Goal: Information Seeking & Learning: Learn about a topic

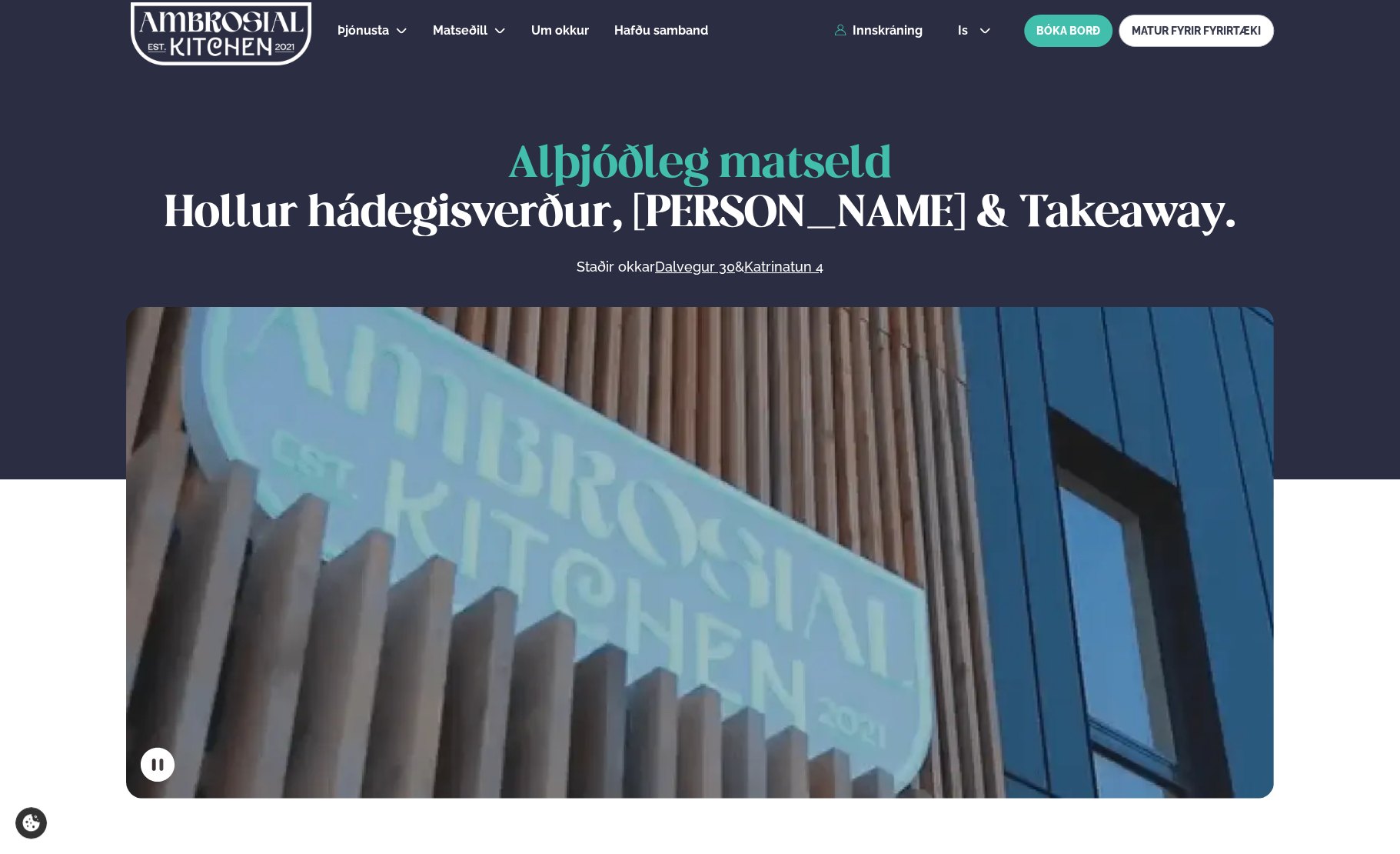
click at [43, 415] on div "Alþjóðleg matseld Hollur hádegisverður, Veitingar & Takeaway. Staðir okkar Dalv…" at bounding box center [700, 469] width 1400 height 658
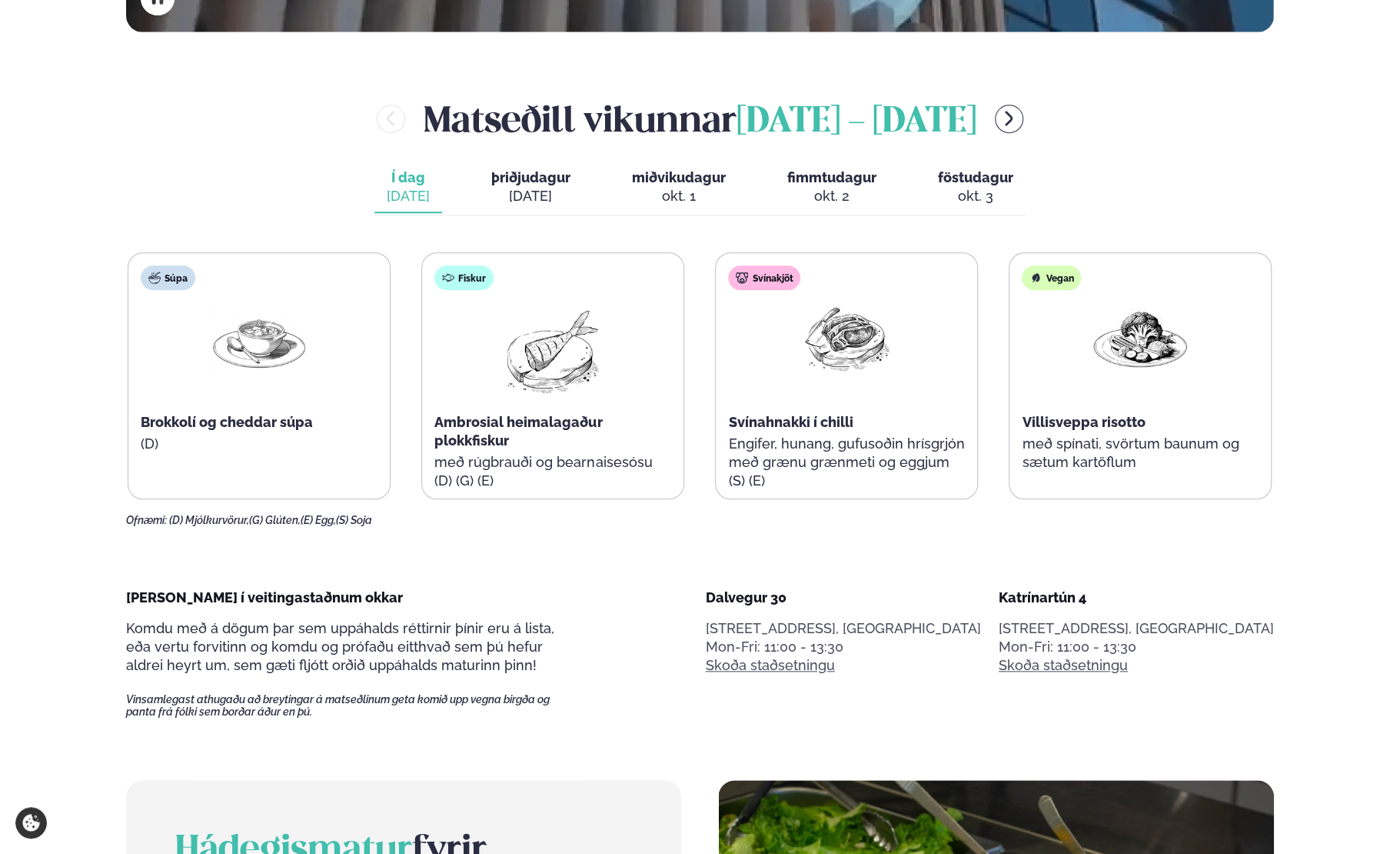
scroll to position [769, 0]
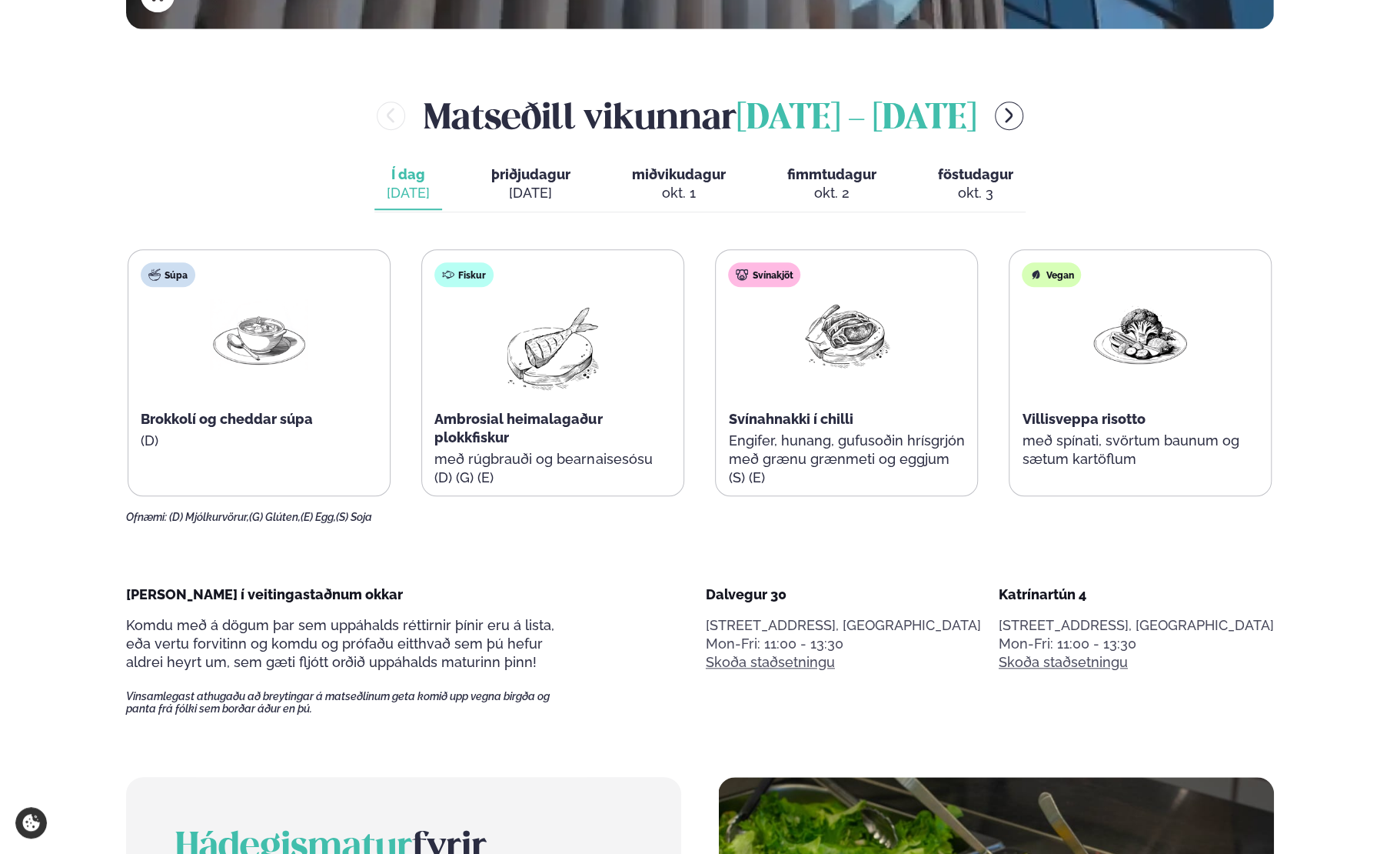
click at [512, 183] on div "[DATE]" at bounding box center [530, 192] width 79 height 19
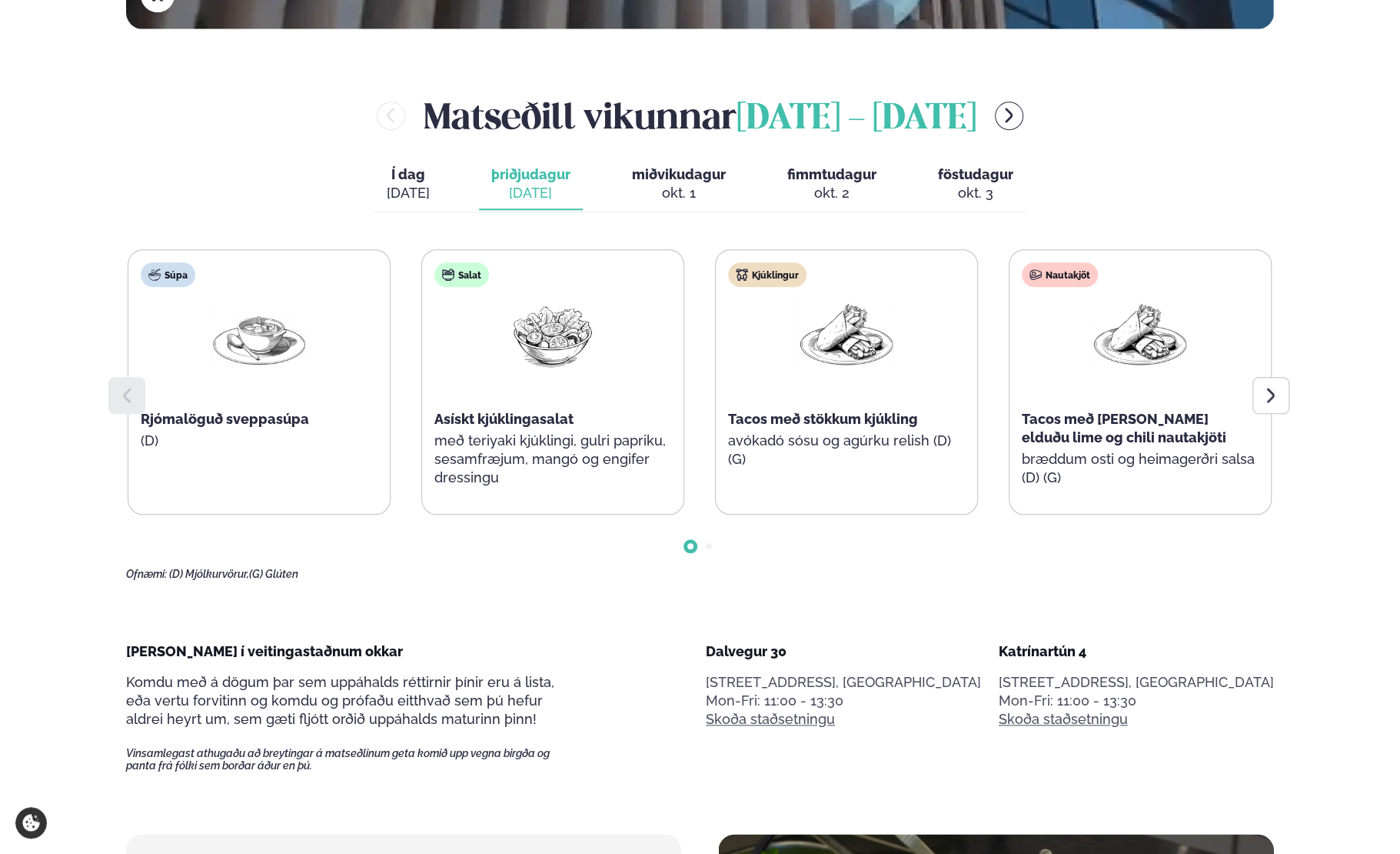
click at [700, 191] on div "okt. 1" at bounding box center [678, 192] width 94 height 19
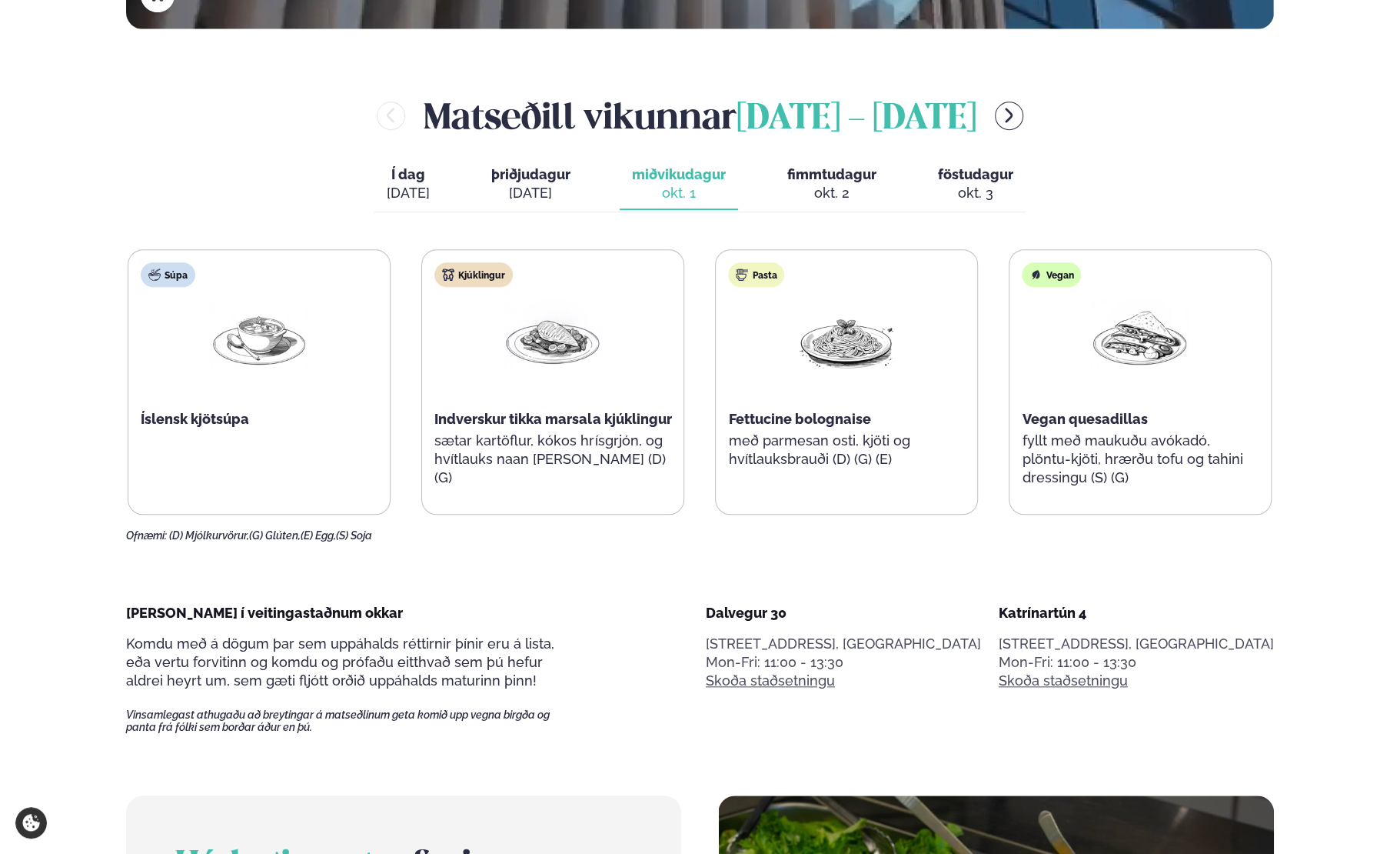
click at [816, 172] on span "fimmtudagur" at bounding box center [832, 174] width 89 height 16
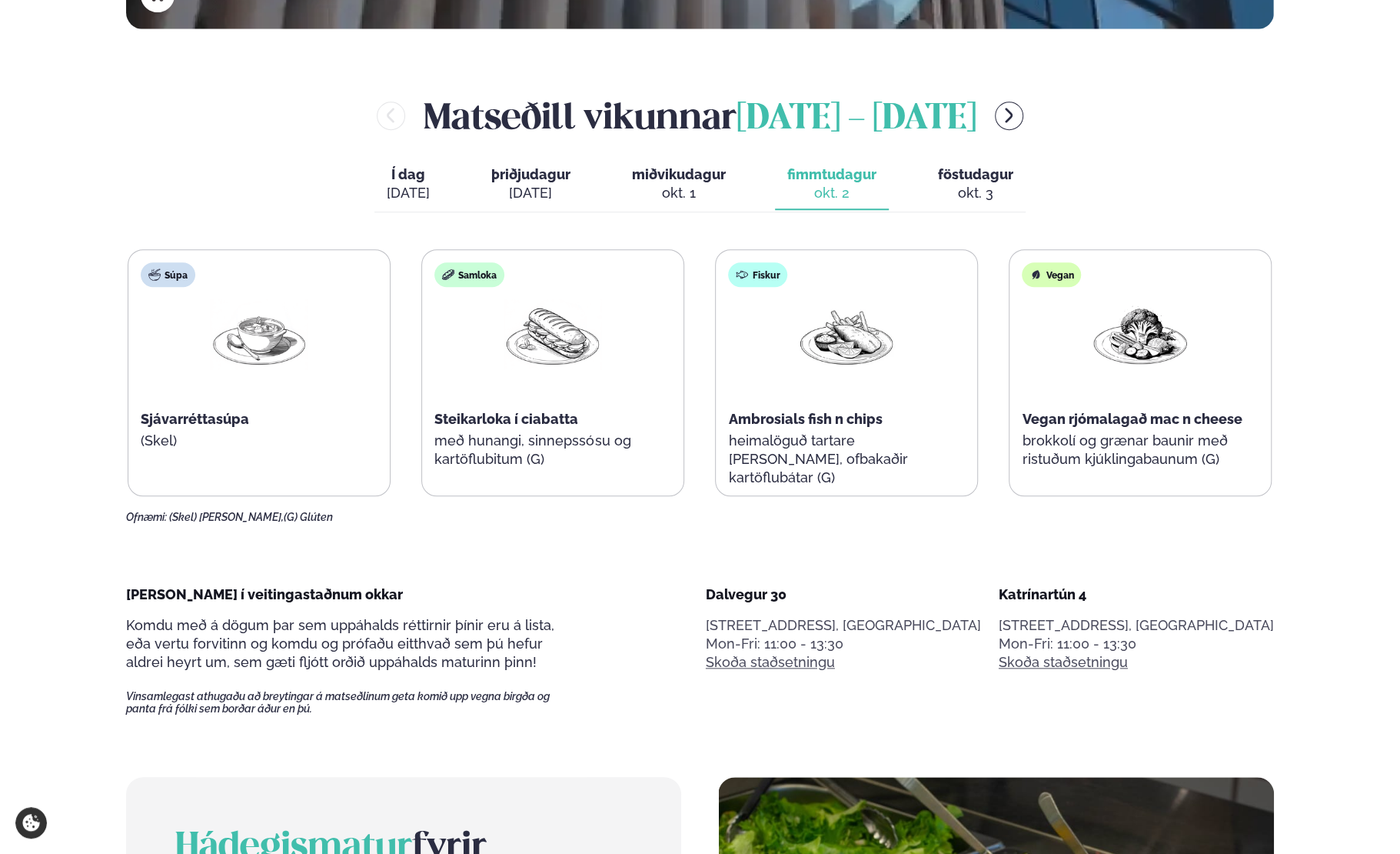
click at [948, 177] on span "föstudagur" at bounding box center [976, 174] width 75 height 16
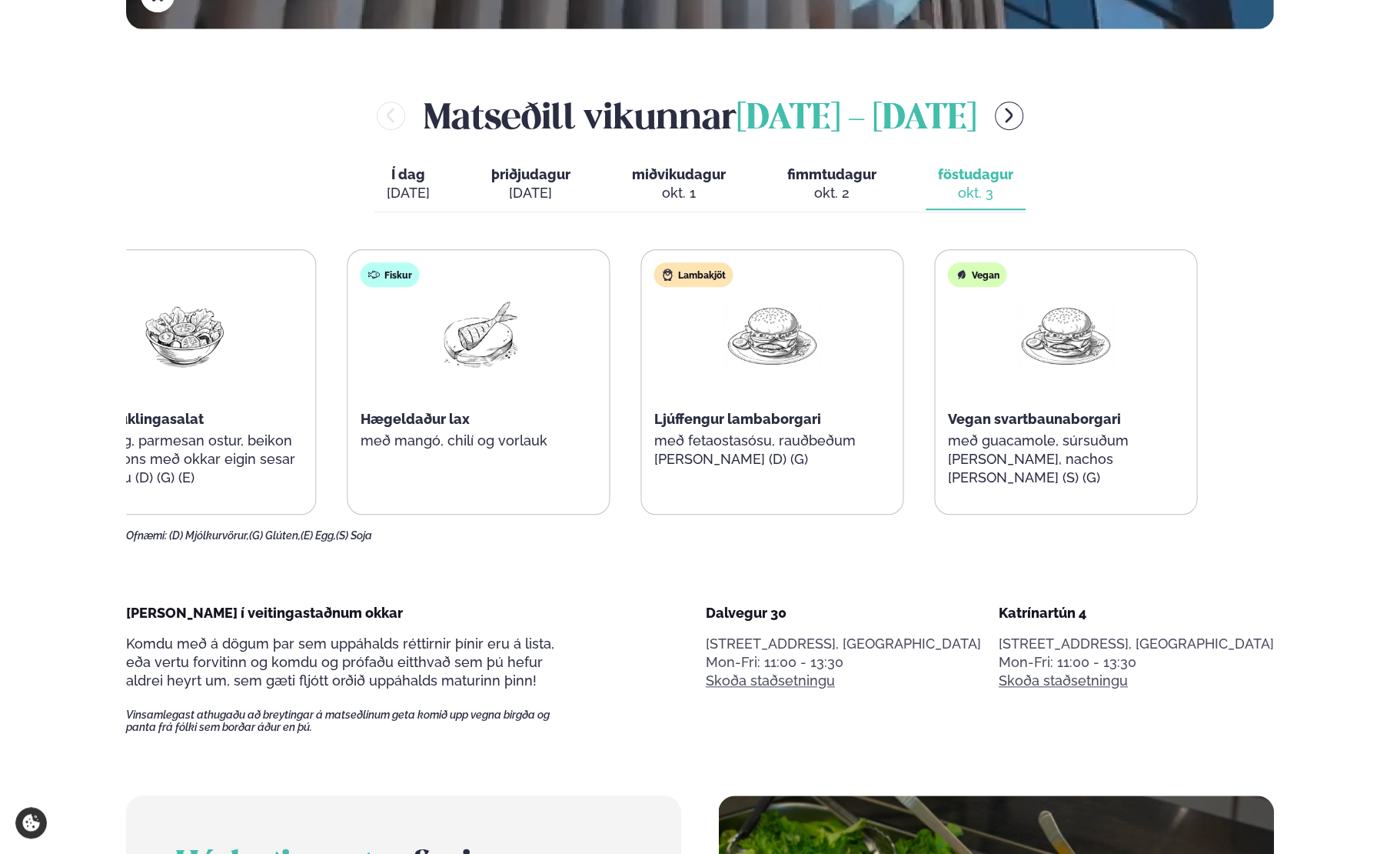
click at [573, 432] on p "með mangó, chilí og vorlauk" at bounding box center [479, 441] width 237 height 19
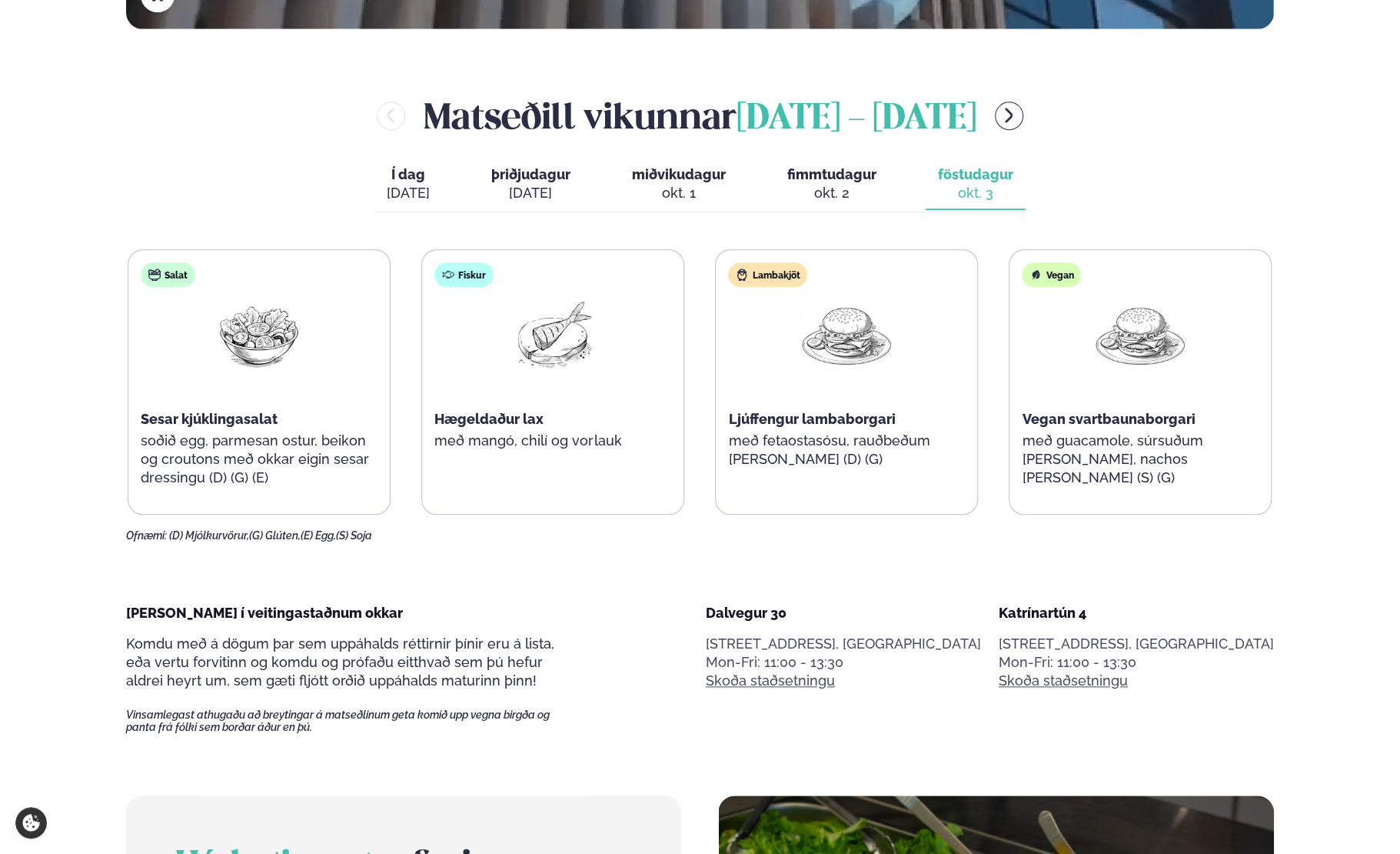
click at [823, 179] on span "fimmtudagur" at bounding box center [832, 174] width 89 height 16
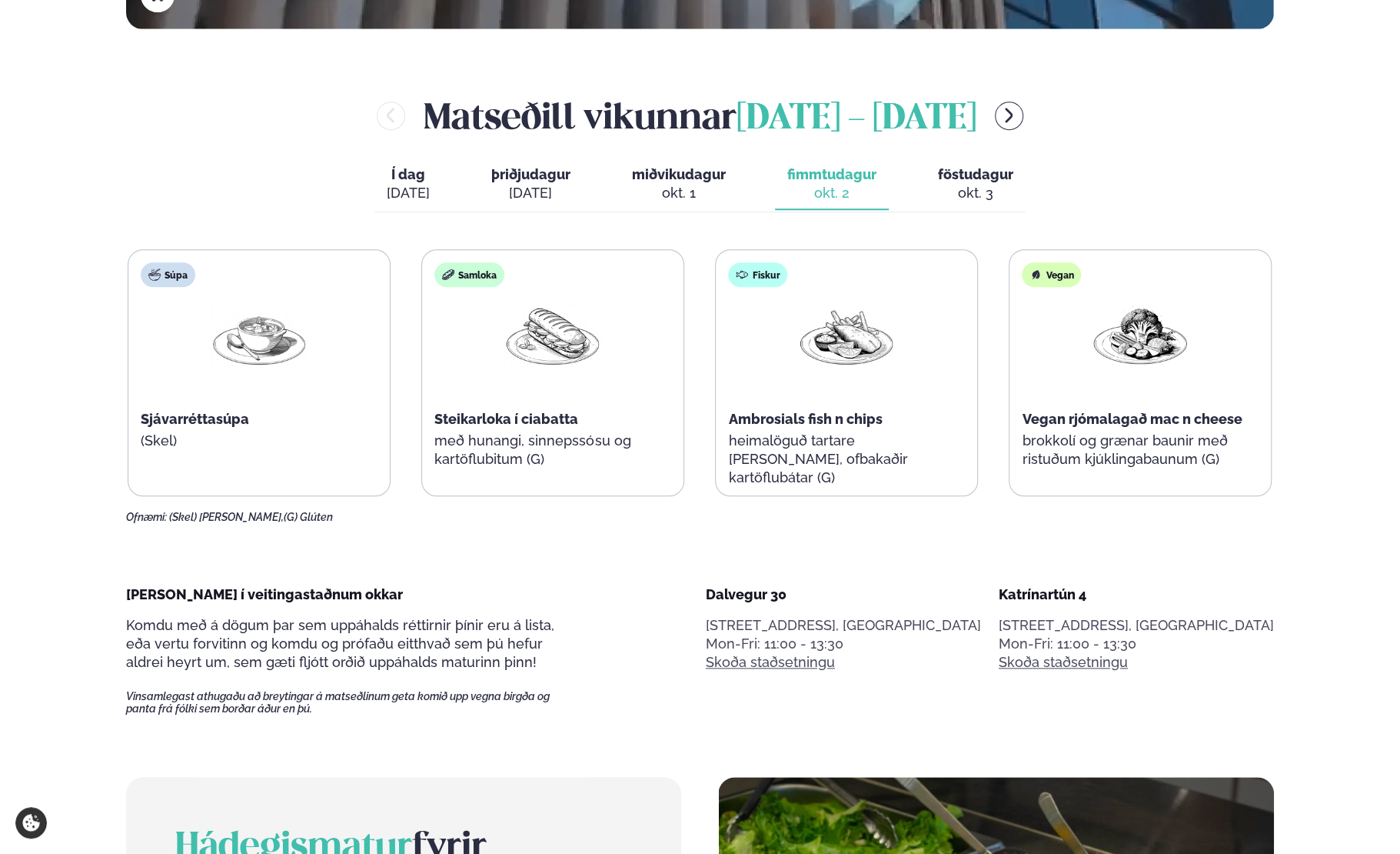
click at [680, 177] on span "miðvikudagur" at bounding box center [678, 174] width 94 height 16
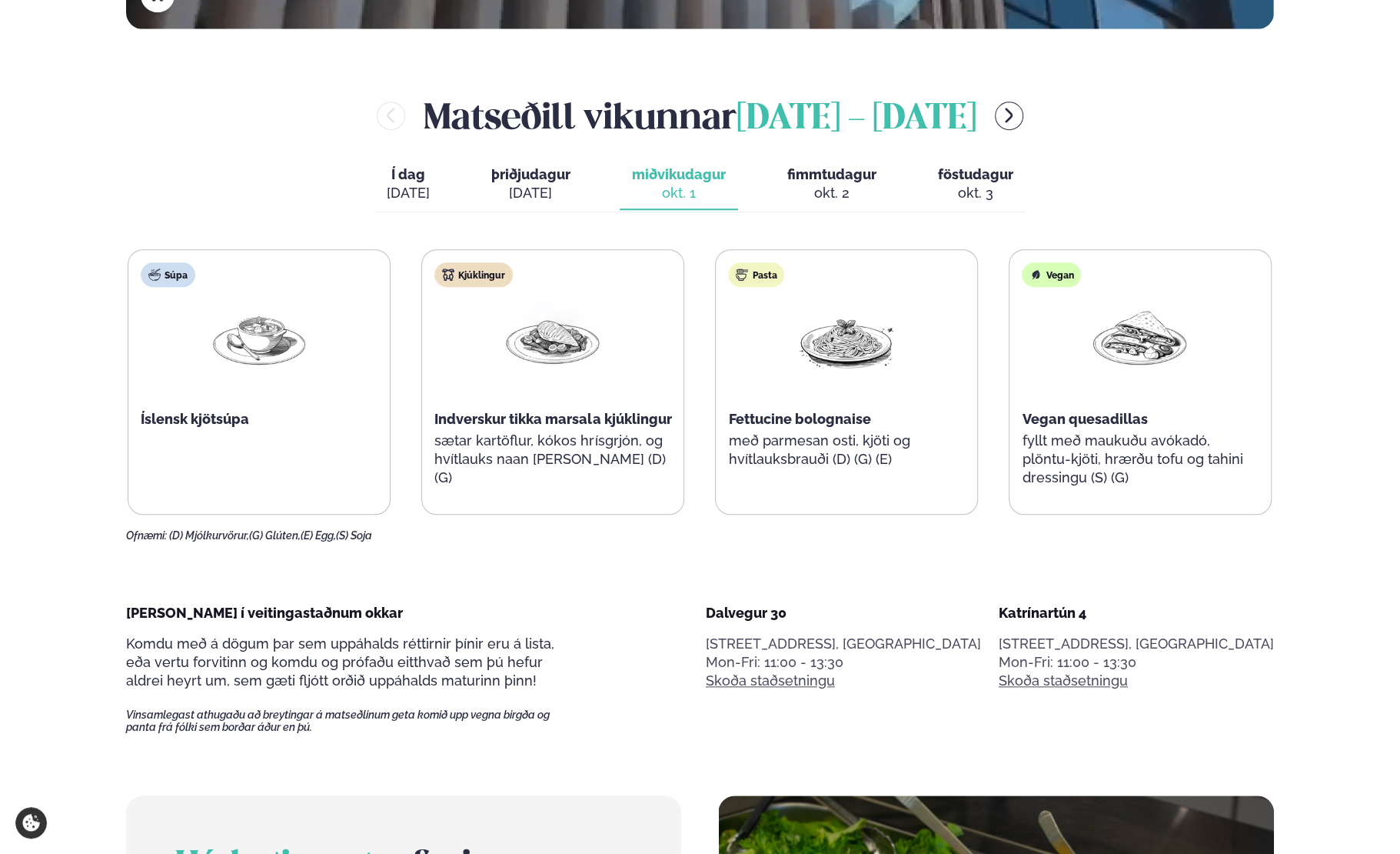
click at [412, 175] on span "Í dag" at bounding box center [408, 175] width 43 height 19
